Goal: Task Accomplishment & Management: Manage account settings

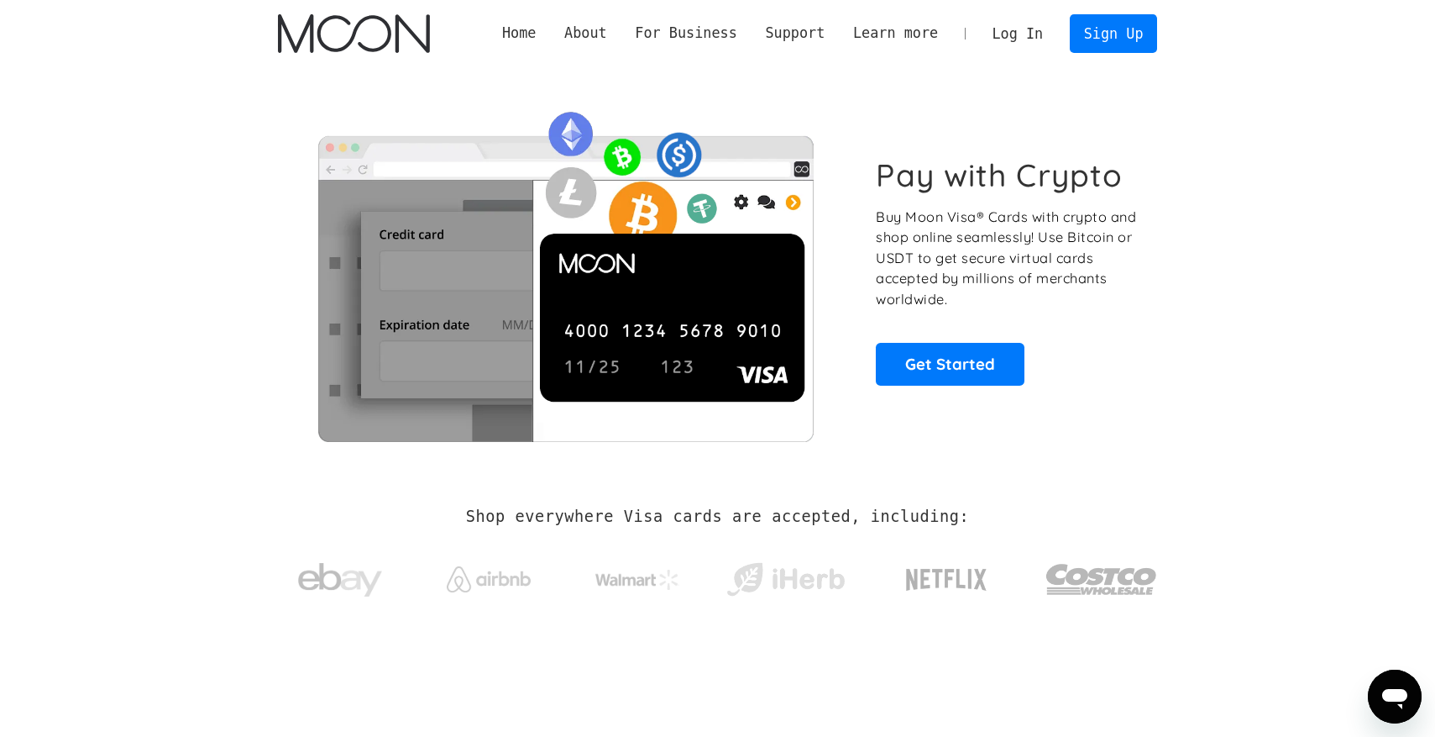
click at [1031, 30] on link "Log In" at bounding box center [1017, 33] width 79 height 37
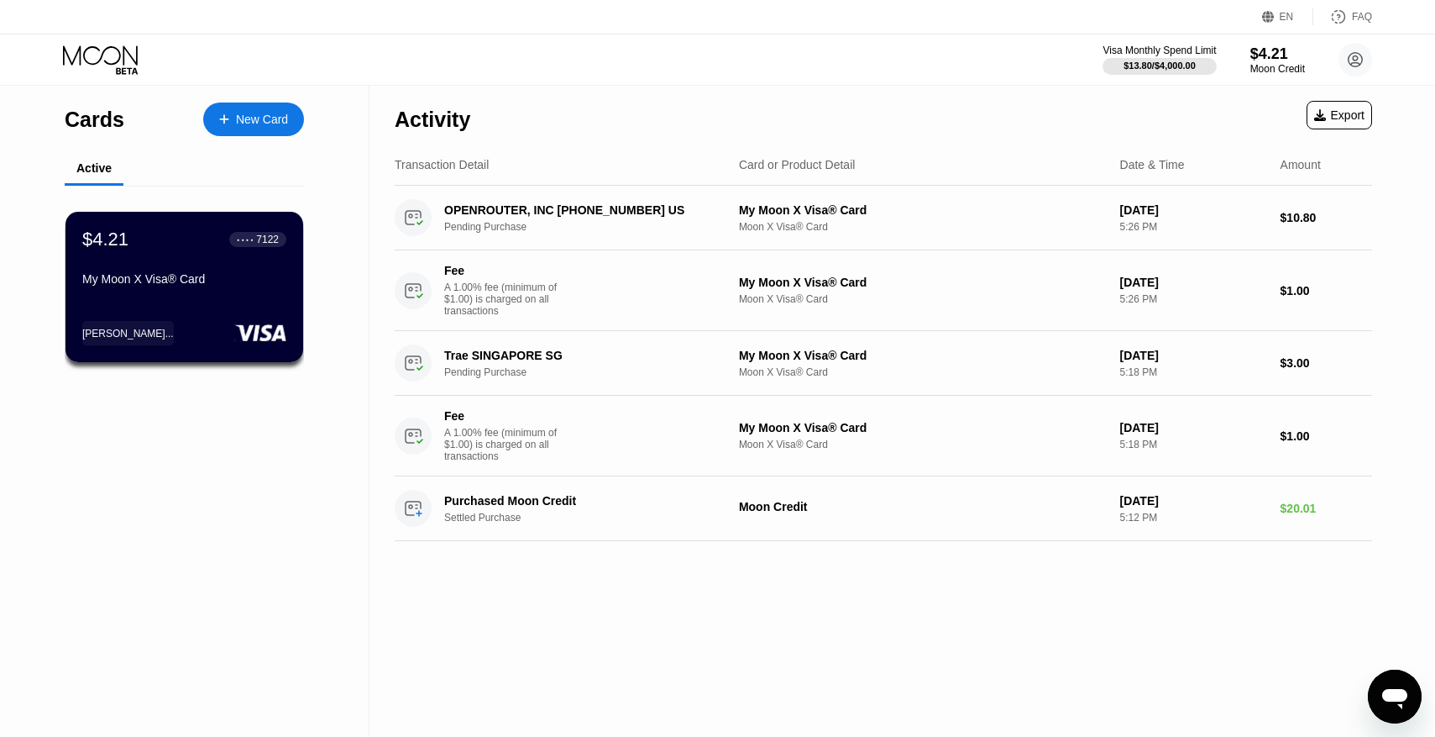
click at [125, 279] on div "My Moon X Visa® Card" at bounding box center [184, 278] width 204 height 13
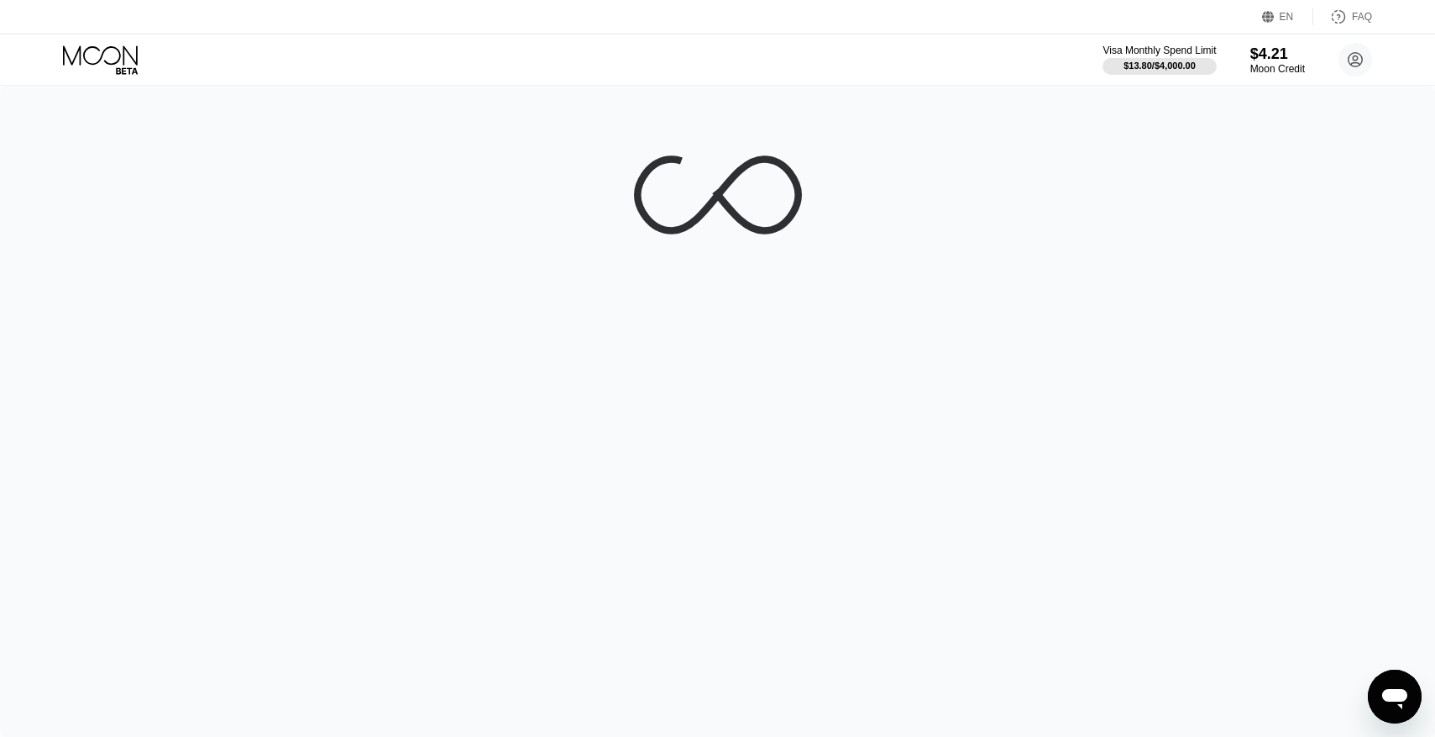
click at [712, 18] on div "EN Language Select an item Save FAQ" at bounding box center [717, 17] width 1435 height 34
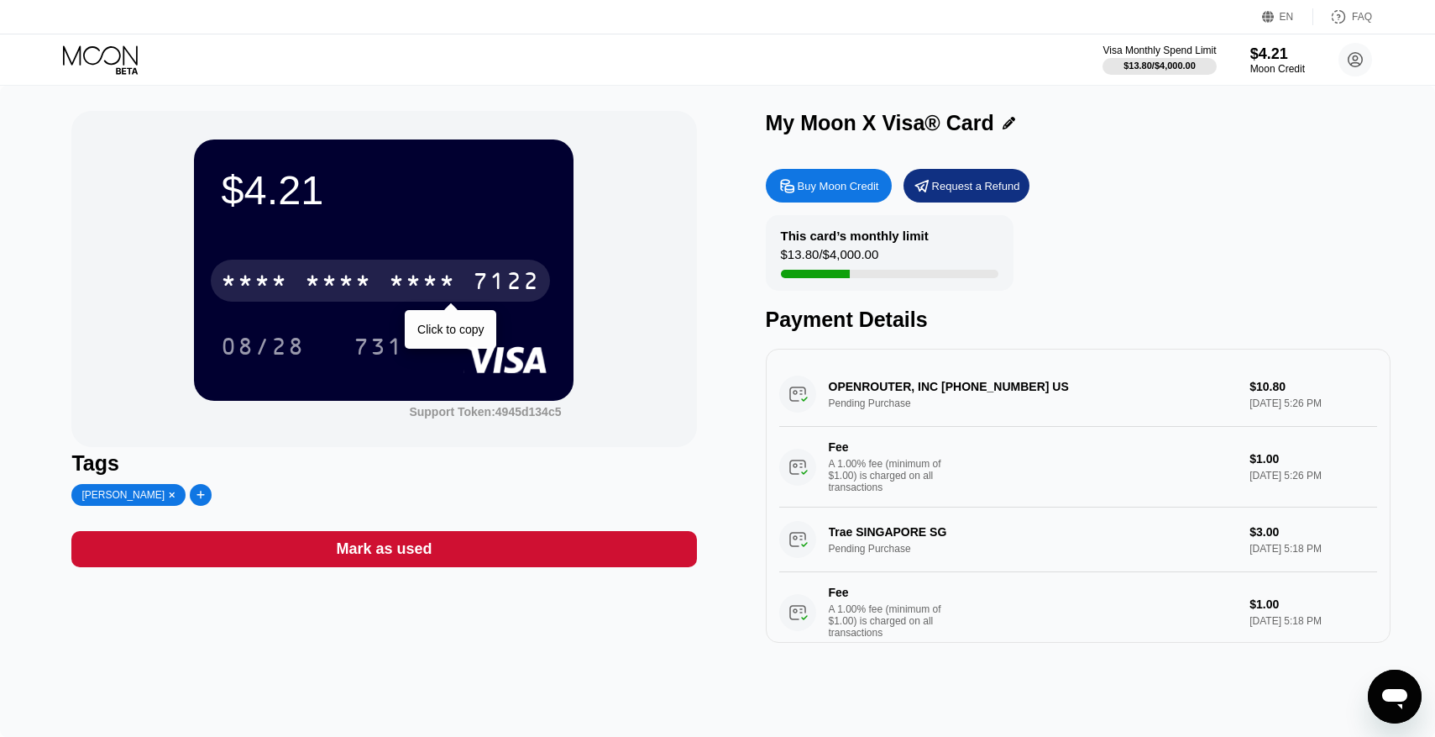
click at [391, 279] on div "* * * *" at bounding box center [422, 283] width 67 height 27
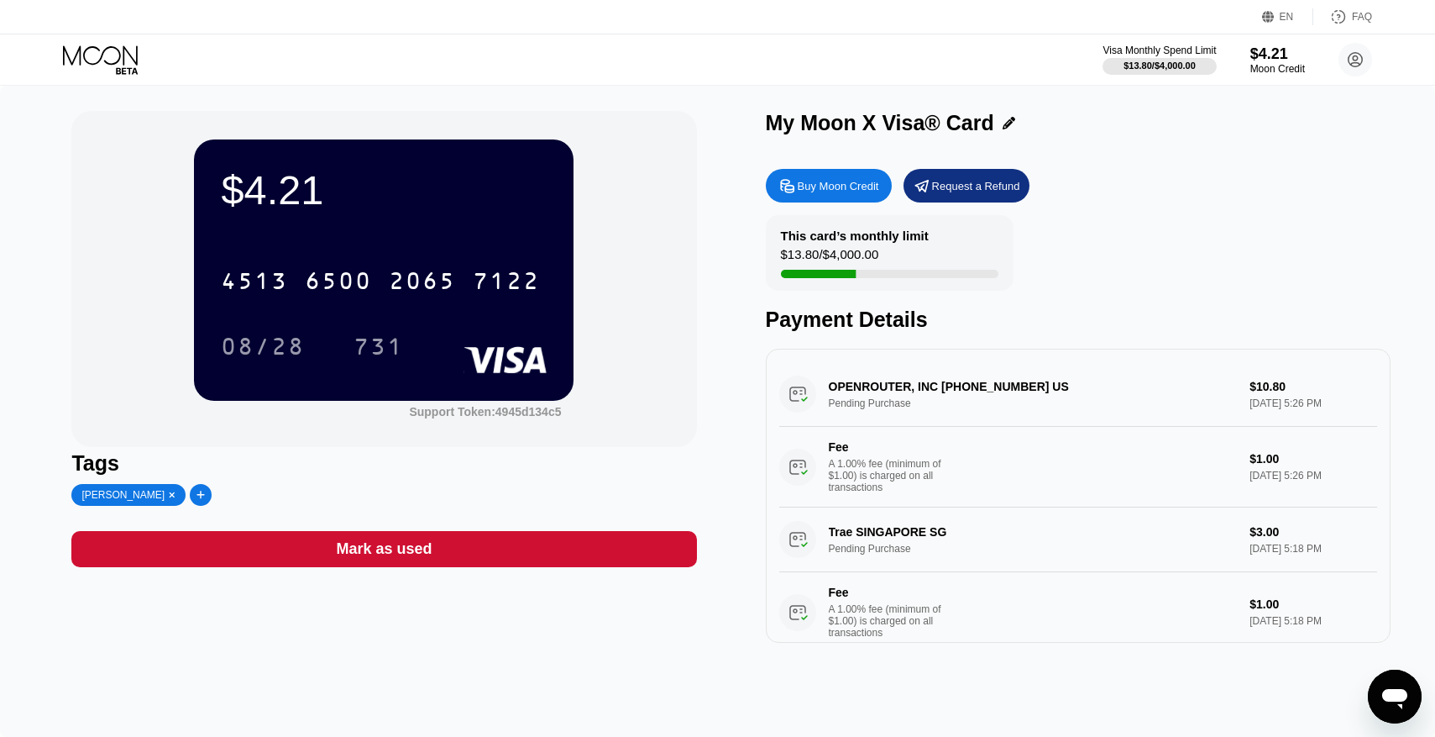
click at [617, 301] on div "$4.21 4513 6500 2065 7122 08/28 731 Support Token: 4945d134c5" at bounding box center [383, 279] width 625 height 336
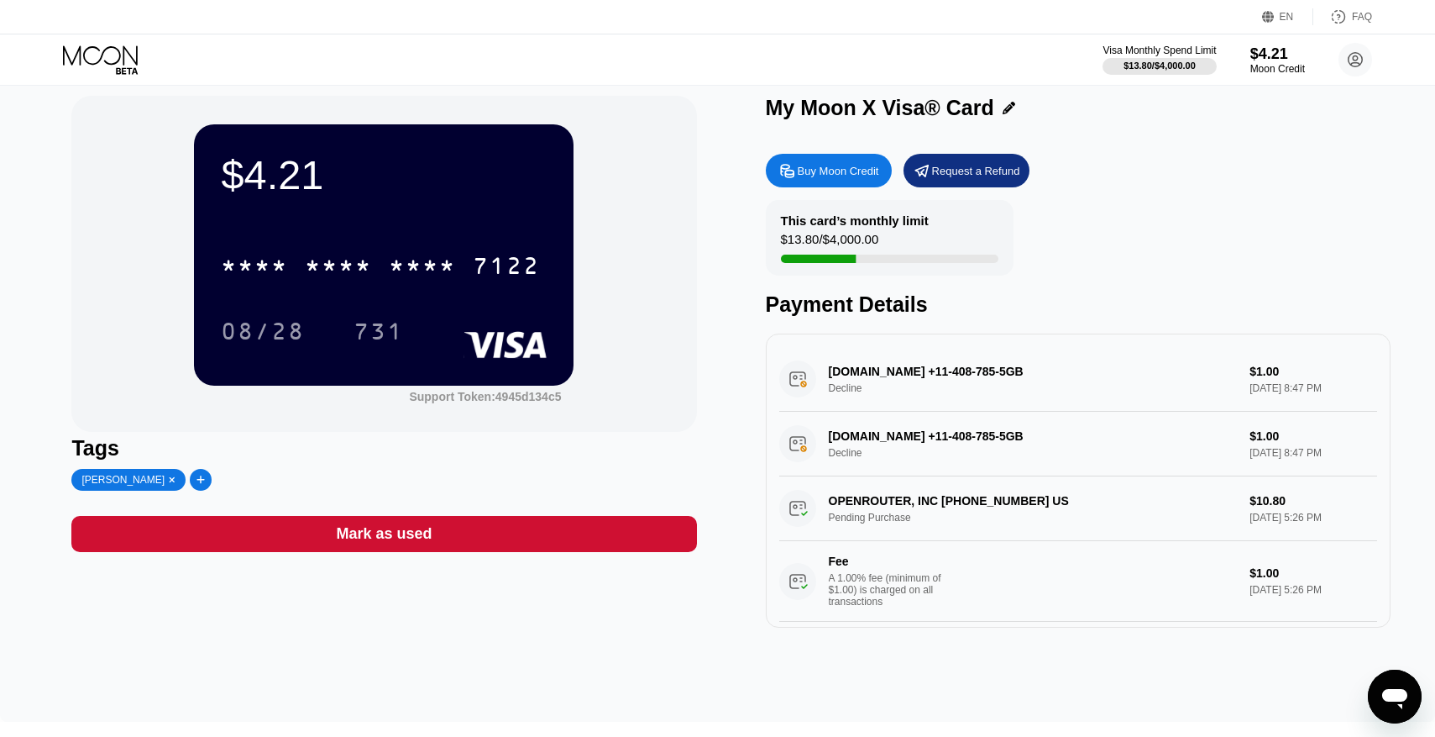
scroll to position [13, 0]
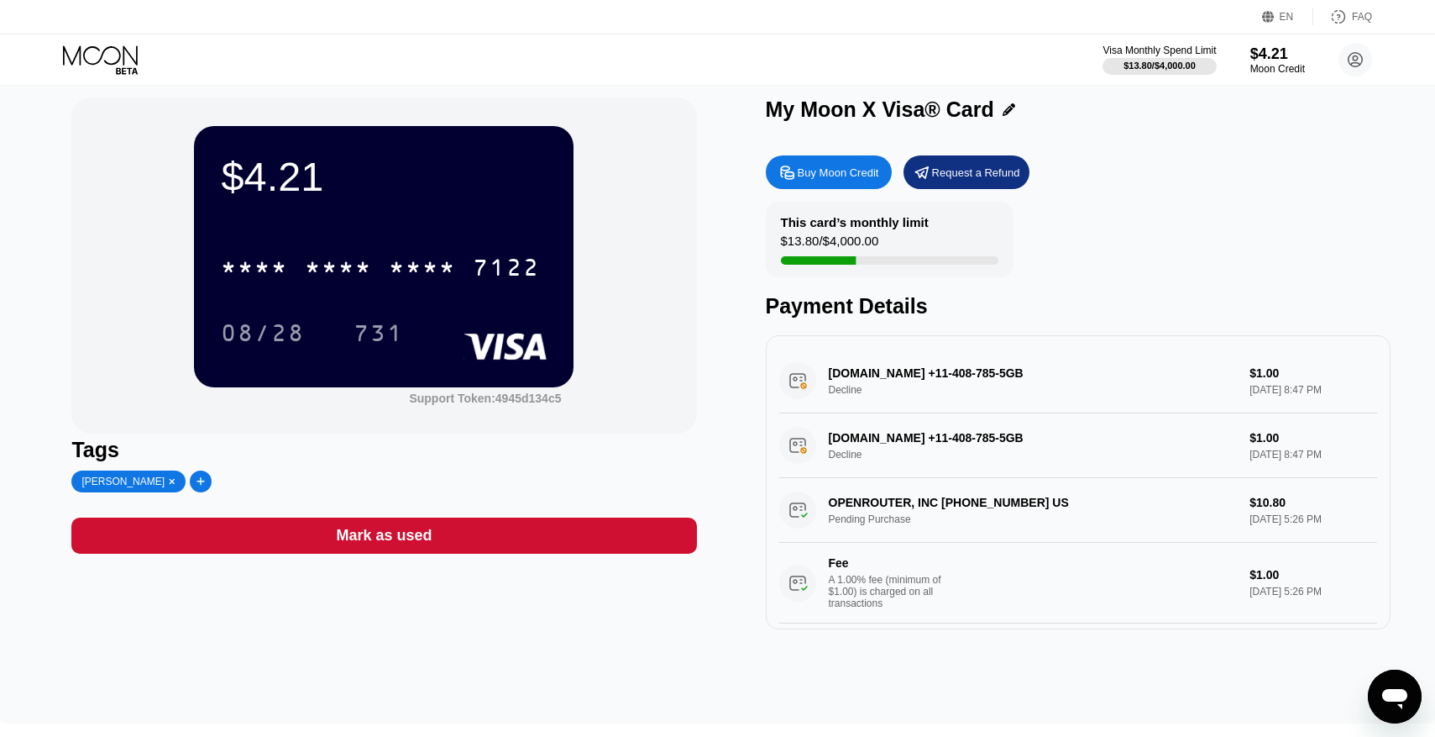
drag, startPoint x: 857, startPoint y: 370, endPoint x: 1050, endPoint y: 376, distance: 192.4
click at [1050, 376] on div "AlibabaCloud.com +11-408-785-5GB Decline $1.00 Sep 21, 2025 8:47 PM" at bounding box center [1078, 381] width 598 height 65
drag, startPoint x: 1050, startPoint y: 376, endPoint x: 828, endPoint y: 375, distance: 221.7
click at [828, 375] on div "AlibabaCloud.com +11-408-785-5GB Decline $1.00 Sep 21, 2025 8:47 PM" at bounding box center [1078, 381] width 598 height 65
click at [849, 434] on div "AlibabaCloud.com +11-408-785-5GB Decline $1.00 Sep 21, 2025 8:47 PM" at bounding box center [1078, 445] width 598 height 65
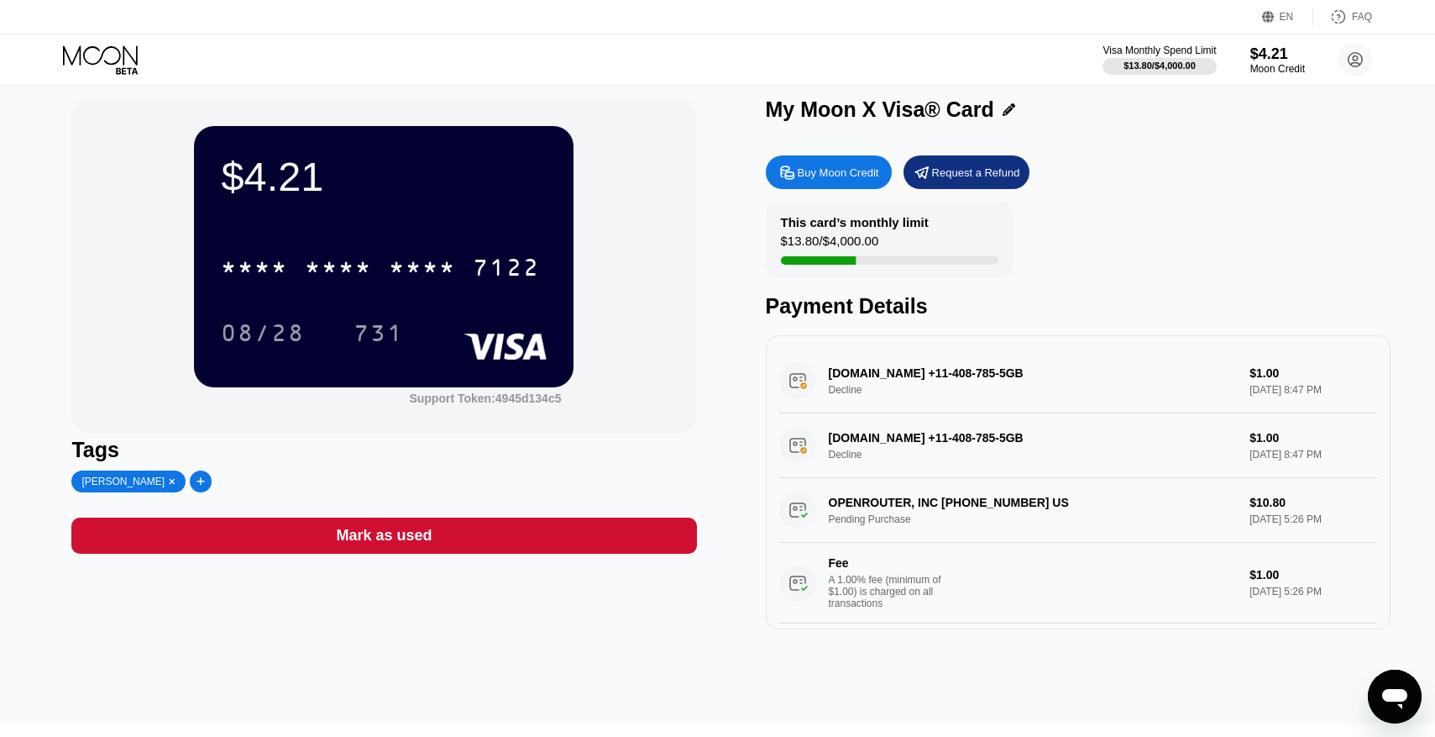
click at [842, 429] on div "AlibabaCloud.com +11-408-785-5GB Decline $1.00 Sep 21, 2025 8:47 PM" at bounding box center [1078, 445] width 598 height 65
click at [845, 453] on div "AlibabaCloud.com +11-408-785-5GB Decline $1.00 Sep 21, 2025 8:47 PM" at bounding box center [1078, 445] width 598 height 65
click at [1280, 365] on div "AlibabaCloud.com +11-408-785-5GB Decline $1.00 Sep 21, 2025 8:47 PM" at bounding box center [1078, 381] width 598 height 65
click at [1360, 64] on icon at bounding box center [1355, 59] width 9 height 9
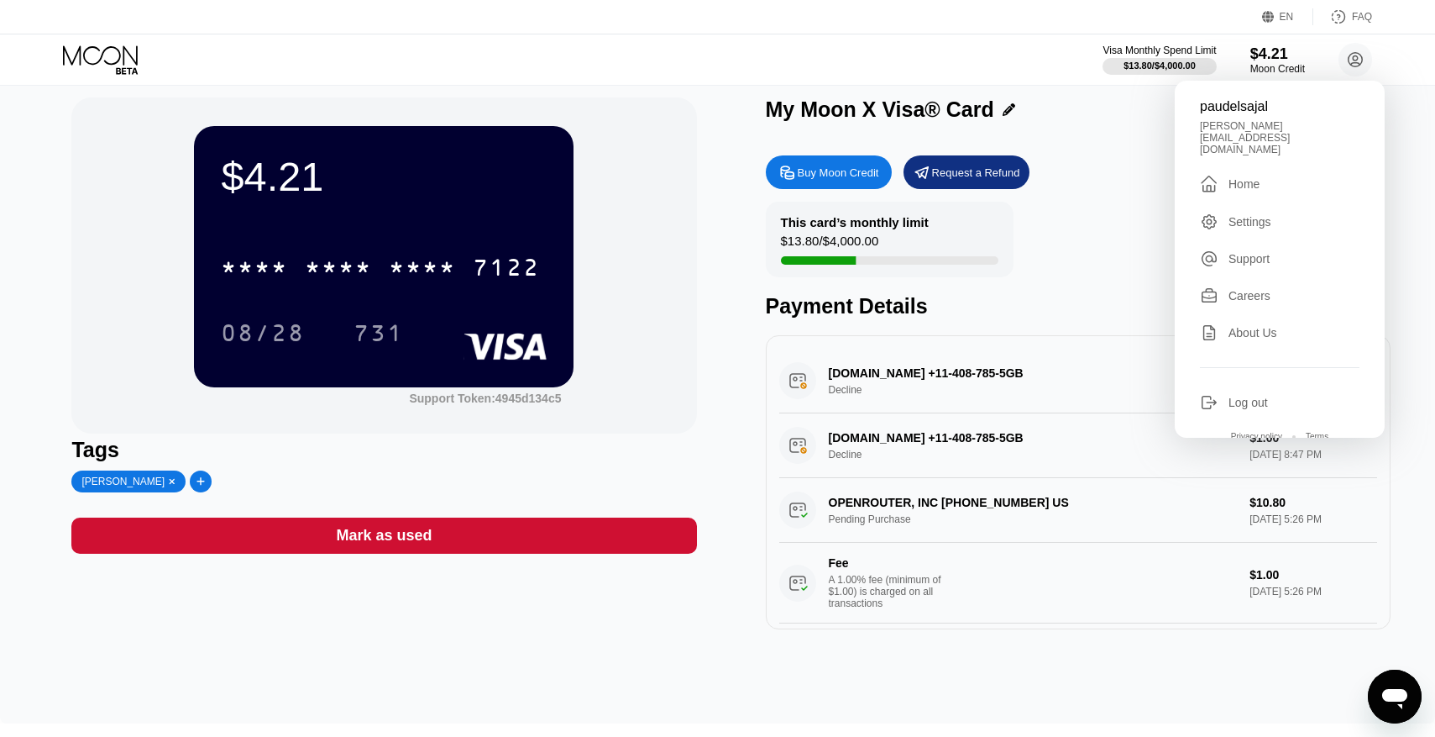
click at [1110, 202] on div "This card’s monthly limit $13.80 / $4,000.00 Payment Details" at bounding box center [1078, 260] width 625 height 117
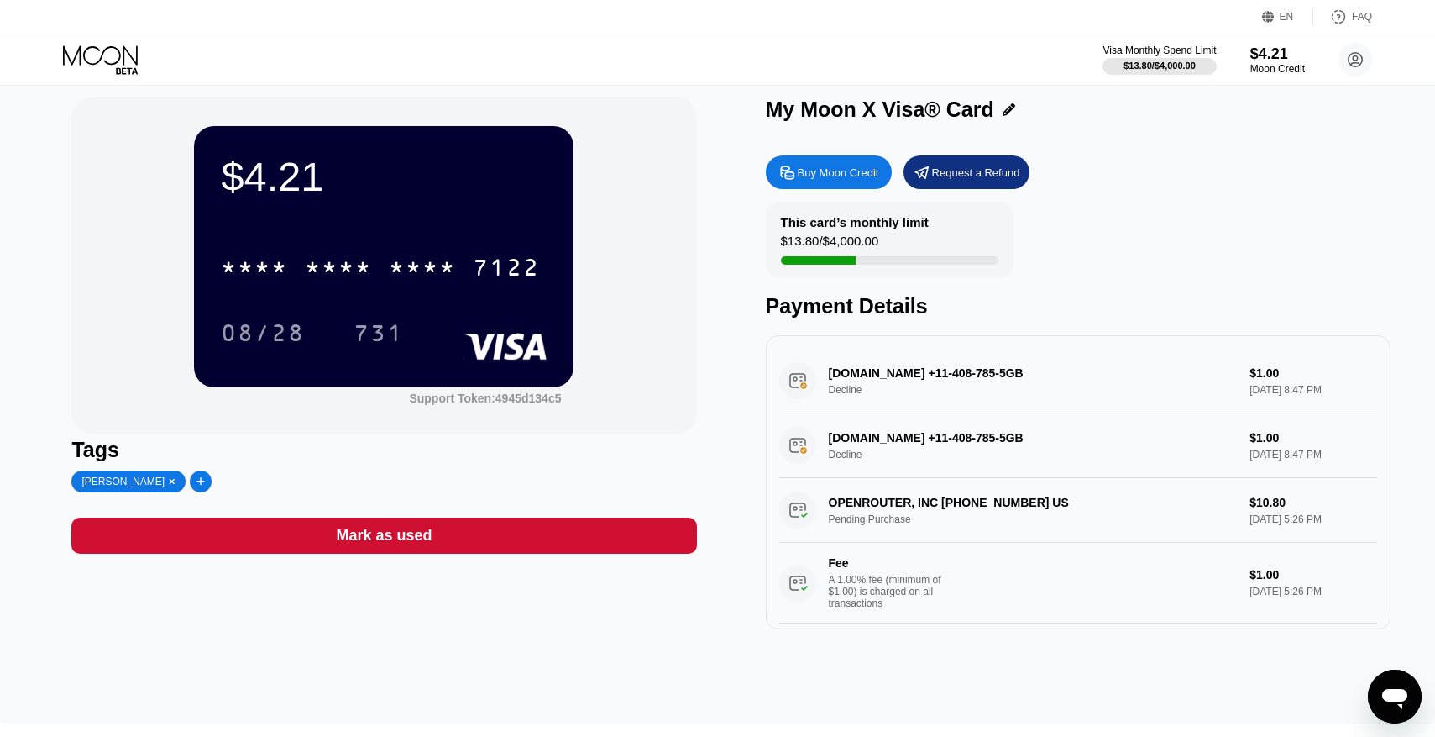
click at [1090, 257] on div "This card’s monthly limit $13.80 / $4,000.00 Payment Details" at bounding box center [1078, 260] width 625 height 117
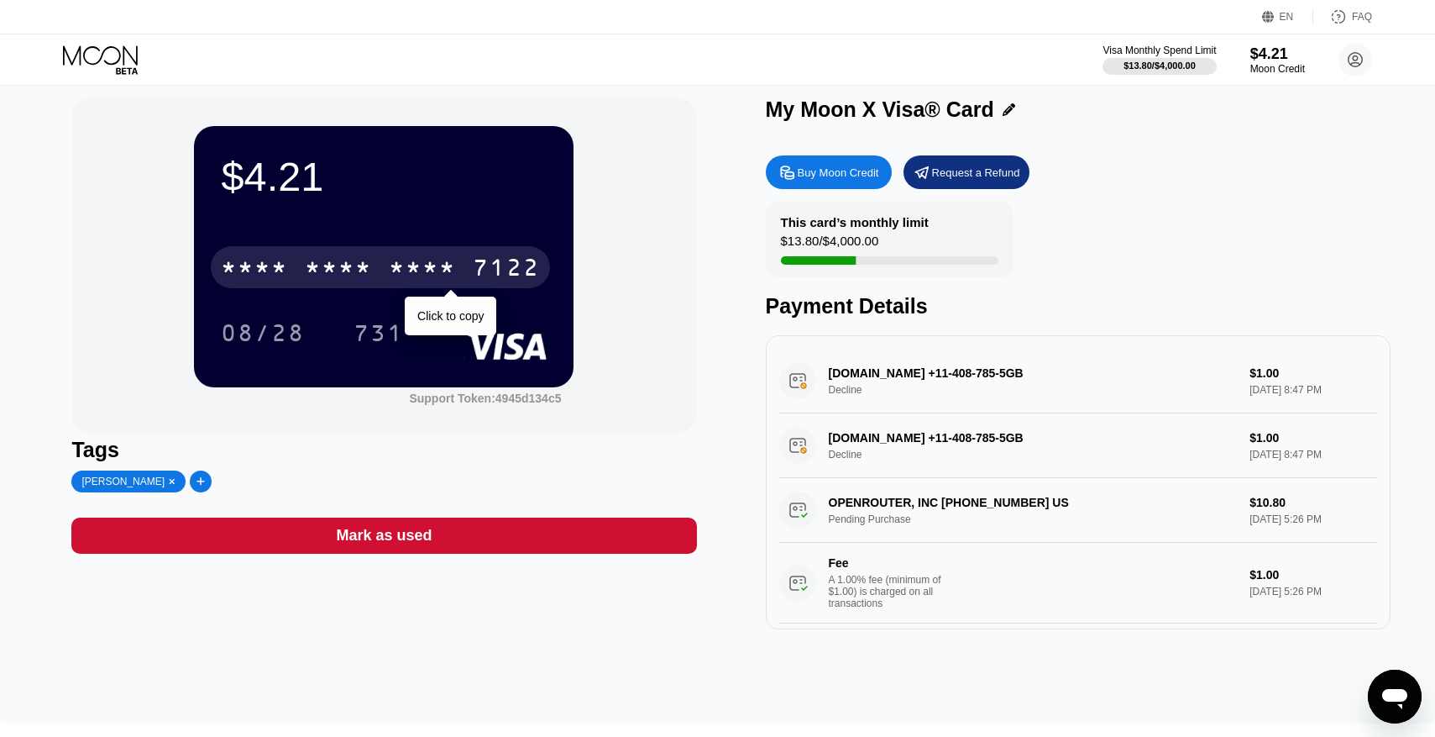
click at [355, 268] on div "* * * *" at bounding box center [338, 269] width 67 height 27
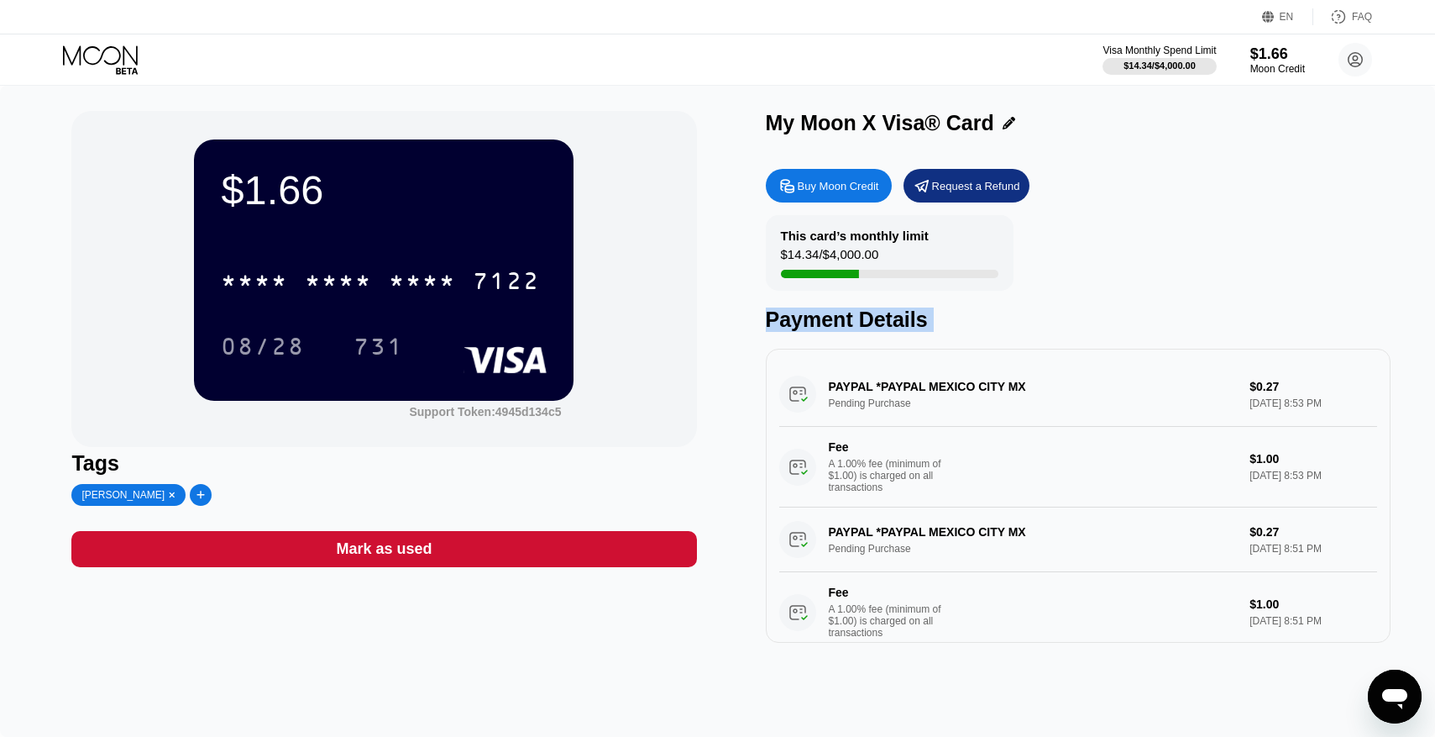
drag, startPoint x: 828, startPoint y: 483, endPoint x: 1190, endPoint y: 241, distance: 435.4
click at [1191, 241] on div "Buy Moon Credit Request a Refund This card’s monthly limit $14.34 / $4,000.00 P…" at bounding box center [1078, 401] width 625 height 482
click at [1190, 241] on div "This card’s monthly limit $14.34 / $4,000.00 Payment Details" at bounding box center [1078, 273] width 625 height 117
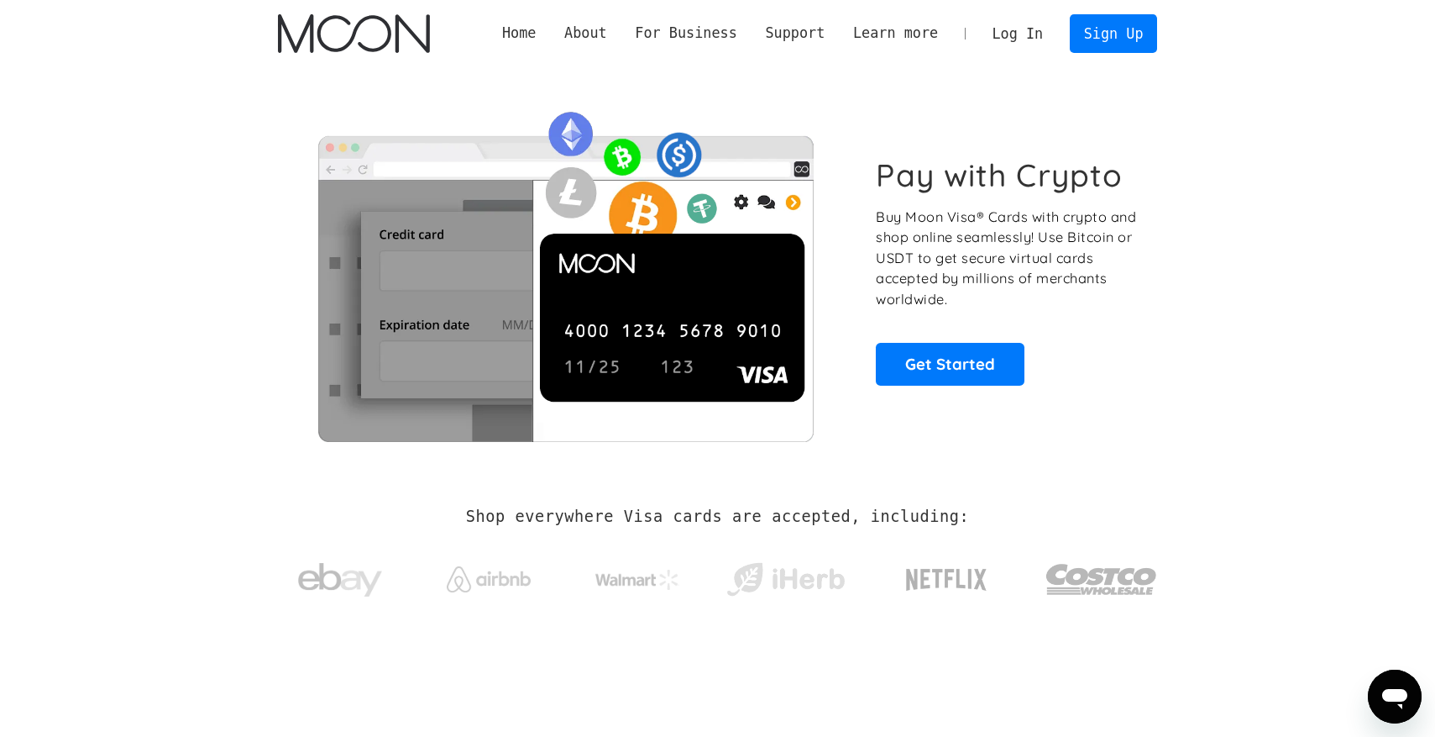
click at [1022, 30] on link "Log In" at bounding box center [1017, 33] width 79 height 37
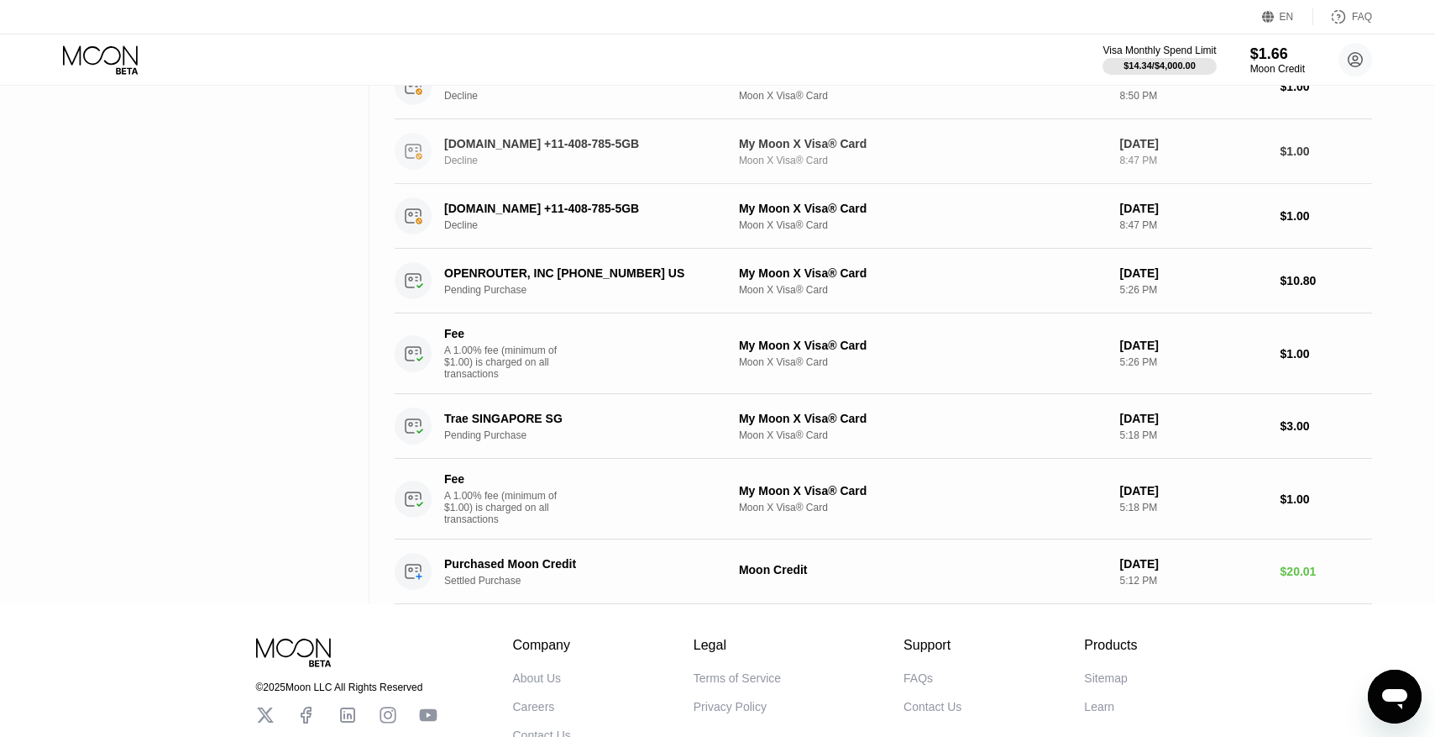
scroll to position [504, 0]
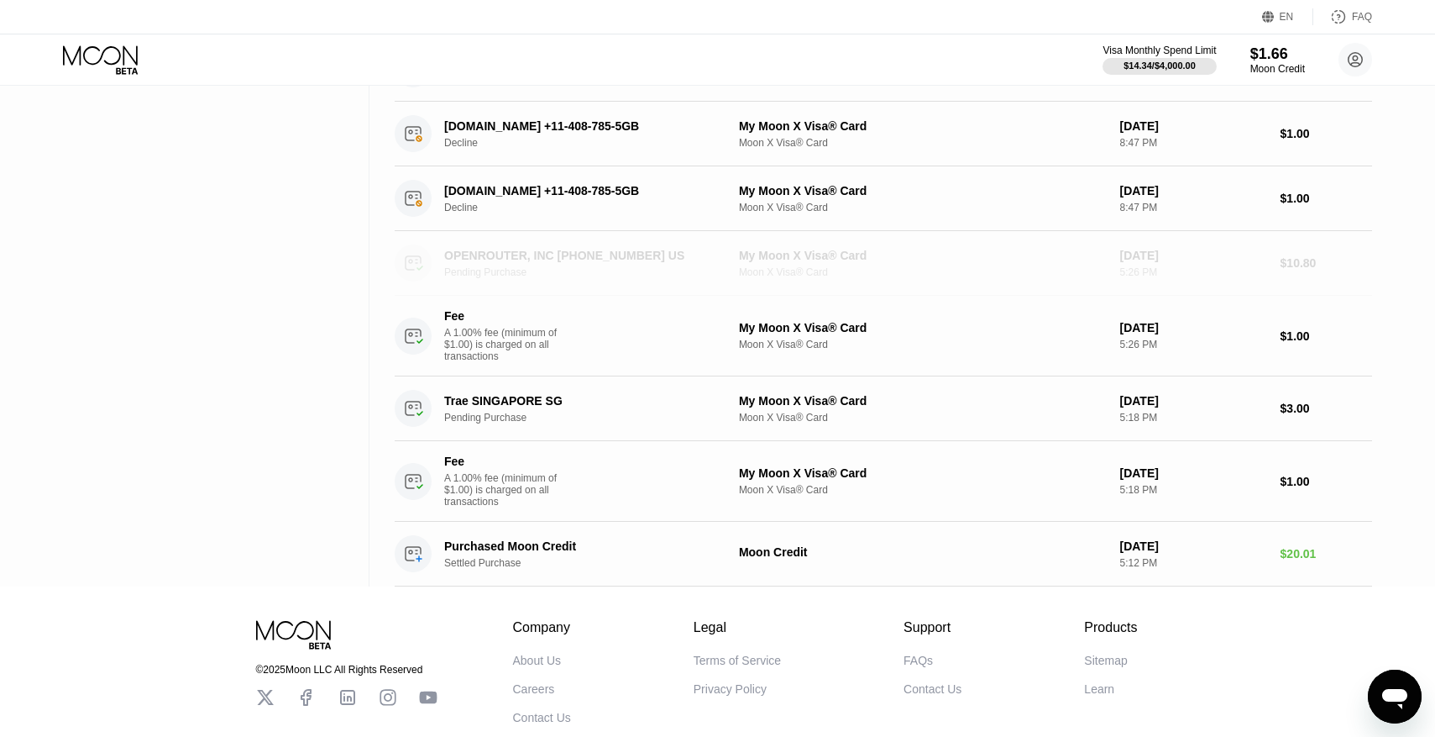
click at [504, 262] on div "OPENROUTER, INC [PHONE_NUMBER] US" at bounding box center [582, 255] width 277 height 13
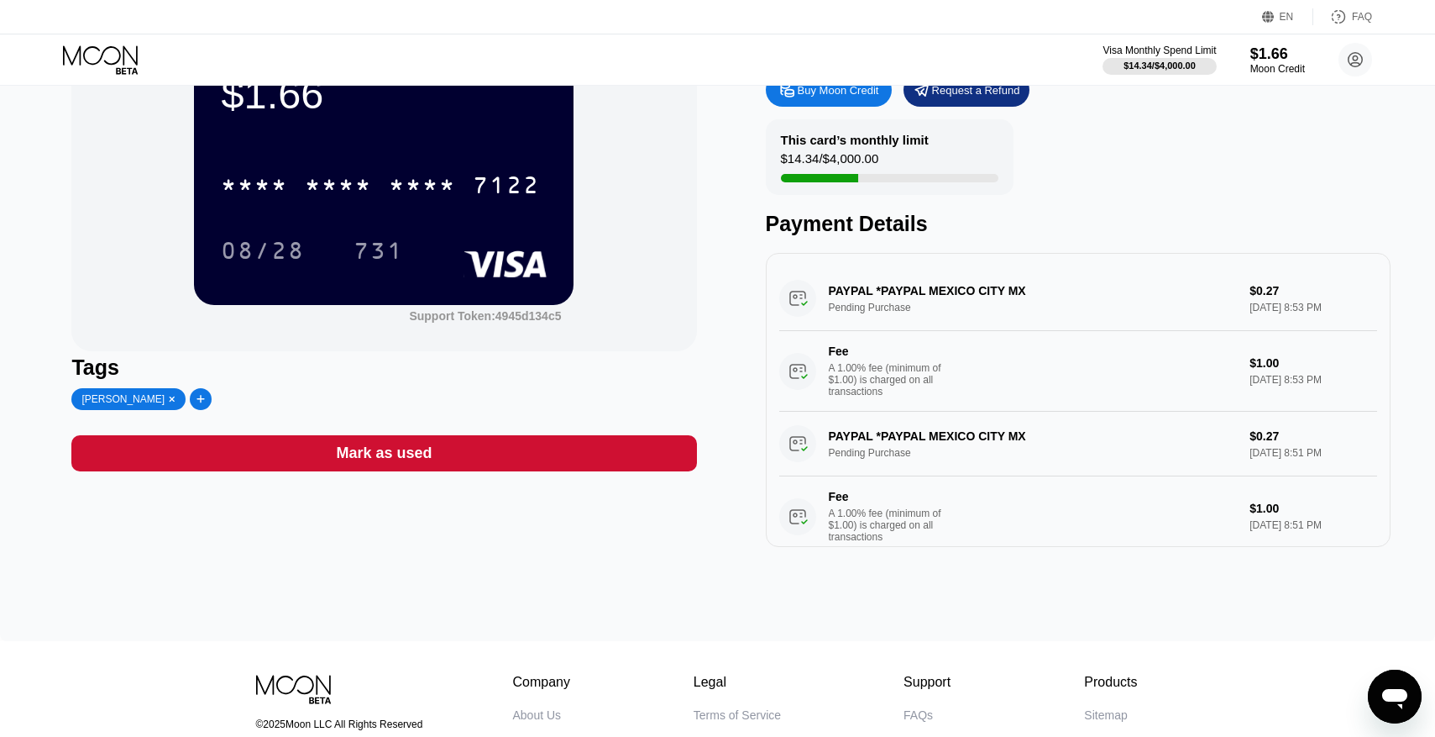
scroll to position [95, 0]
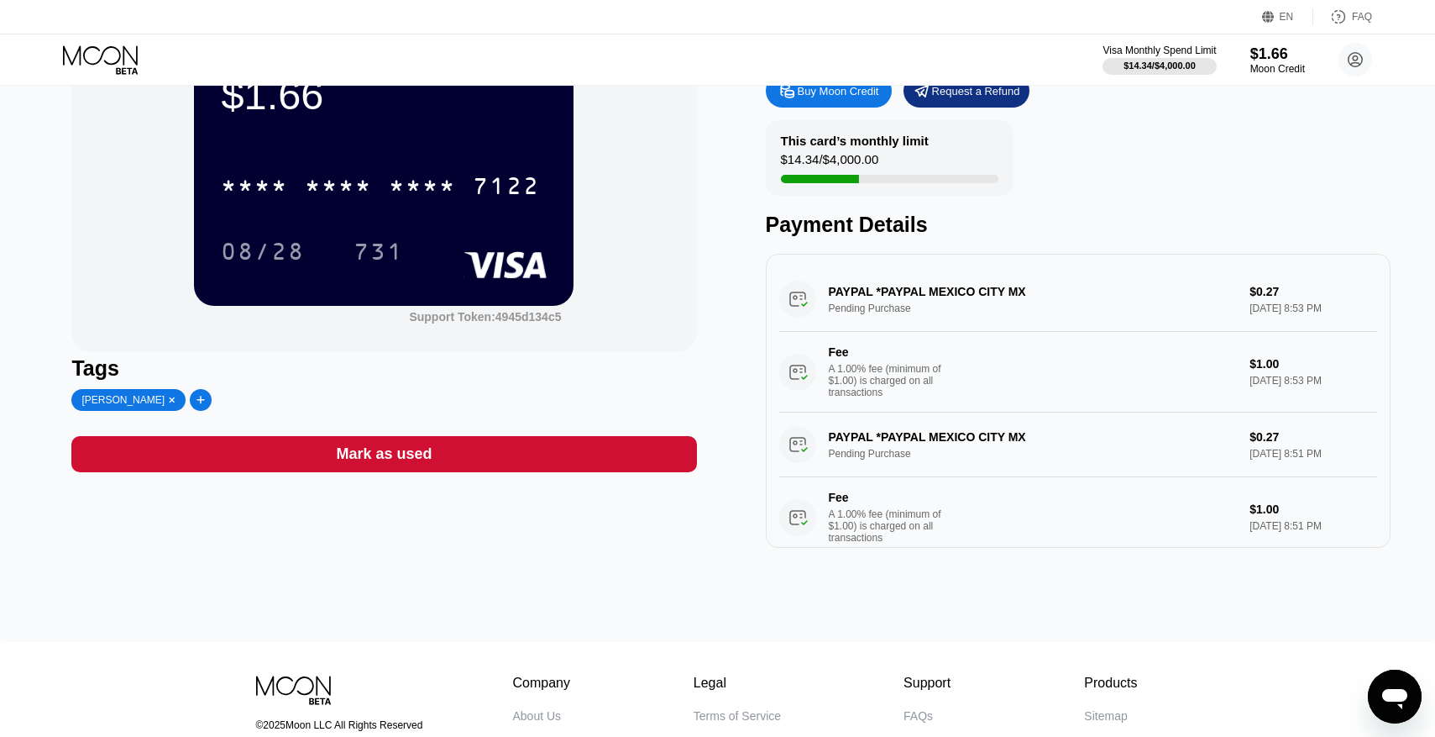
drag, startPoint x: 825, startPoint y: 434, endPoint x: 1072, endPoint y: 432, distance: 246.9
click at [1073, 433] on div "PAYPAL *PAYPAL MEXICO CITY MX Pending Purchase $0.27 Sep 21, 2025 8:51 PM Fee A…" at bounding box center [1078, 484] width 598 height 145
click at [1072, 432] on div "PAYPAL *PAYPAL MEXICO CITY MX Pending Purchase $0.27 Sep 21, 2025 8:51 PM Fee A…" at bounding box center [1078, 484] width 598 height 145
drag, startPoint x: 1072, startPoint y: 432, endPoint x: 829, endPoint y: 426, distance: 242.8
click at [830, 429] on div "PAYPAL *PAYPAL MEXICO CITY MX Pending Purchase $0.27 Sep 21, 2025 8:51 PM Fee A…" at bounding box center [1078, 484] width 598 height 145
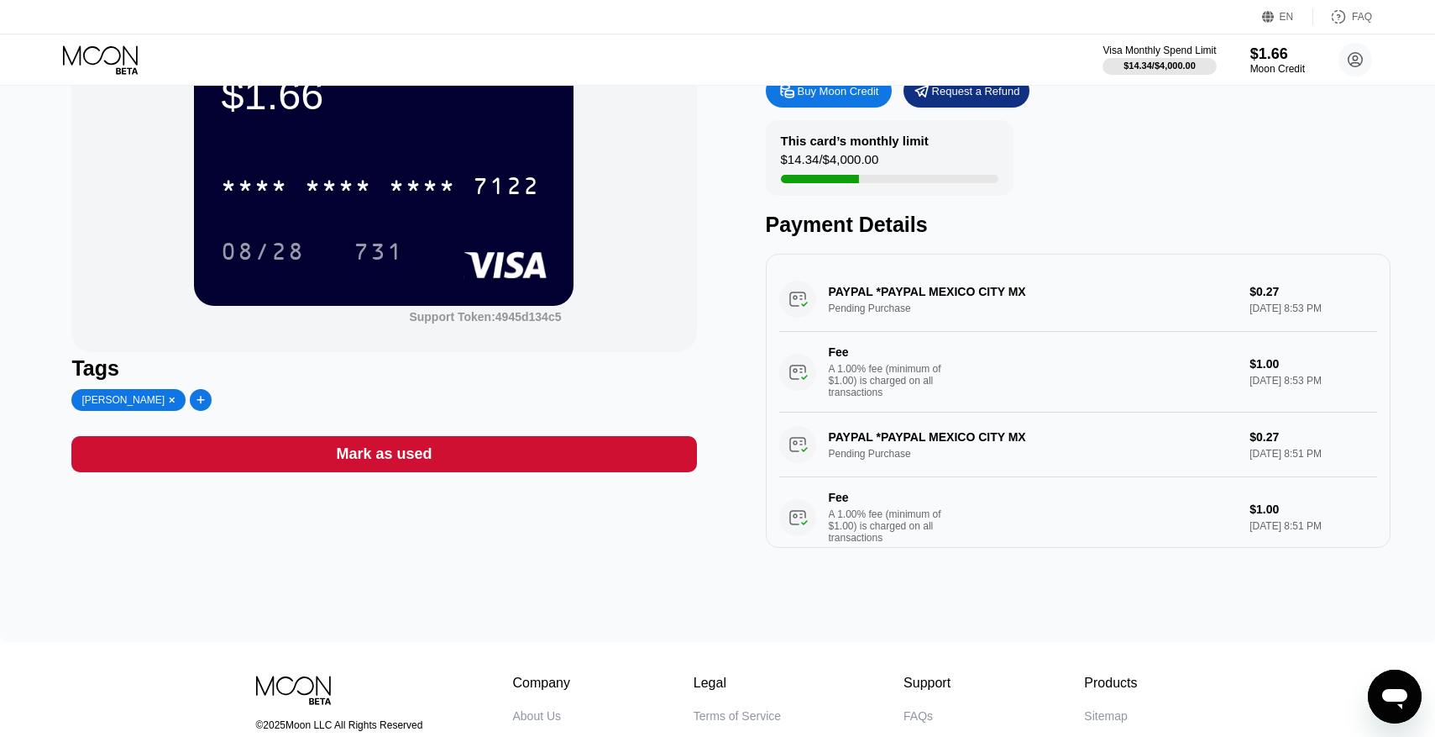
click at [829, 426] on div "PAYPAL *PAYPAL MEXICO CITY MX Pending Purchase $0.27 Sep 21, 2025 8:51 PM Fee A…" at bounding box center [1078, 484] width 598 height 145
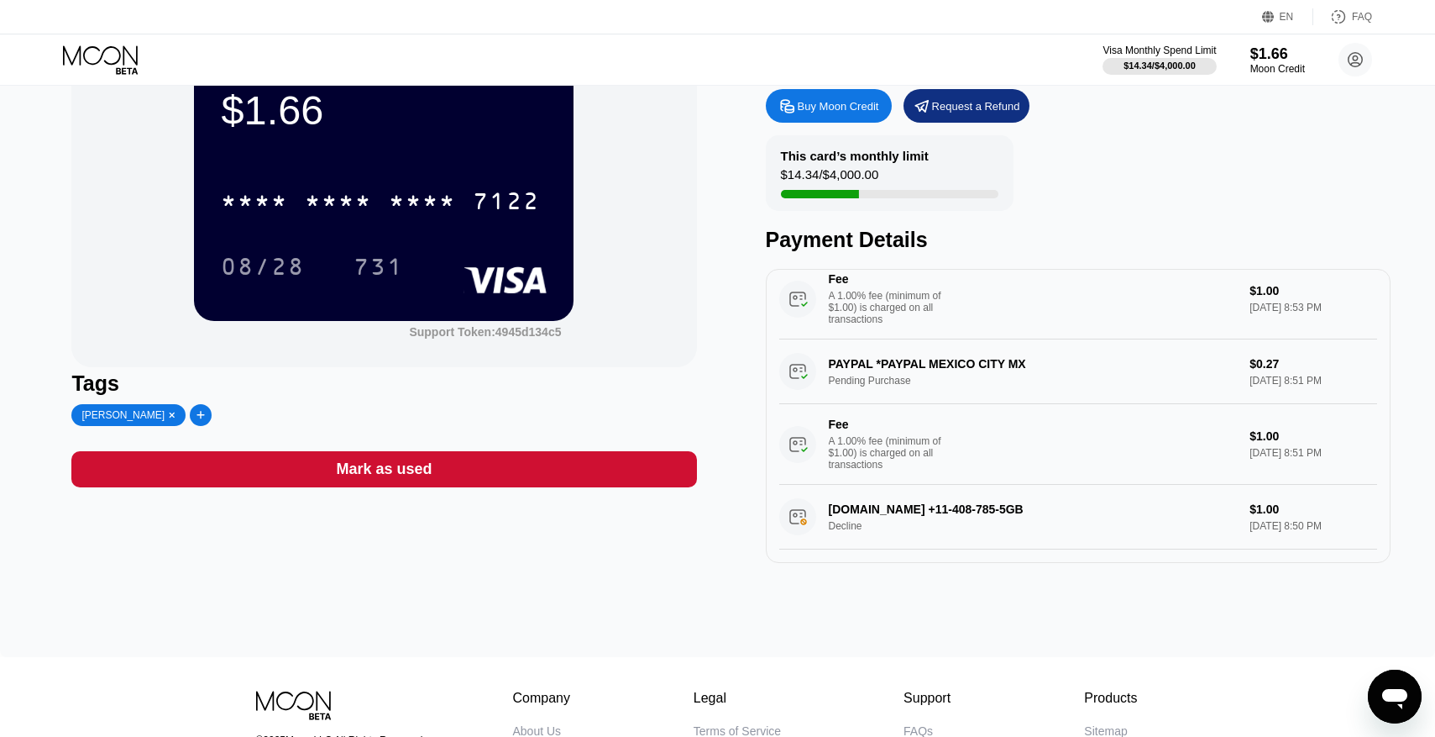
scroll to position [0, 0]
